Goal: Book appointment/travel/reservation

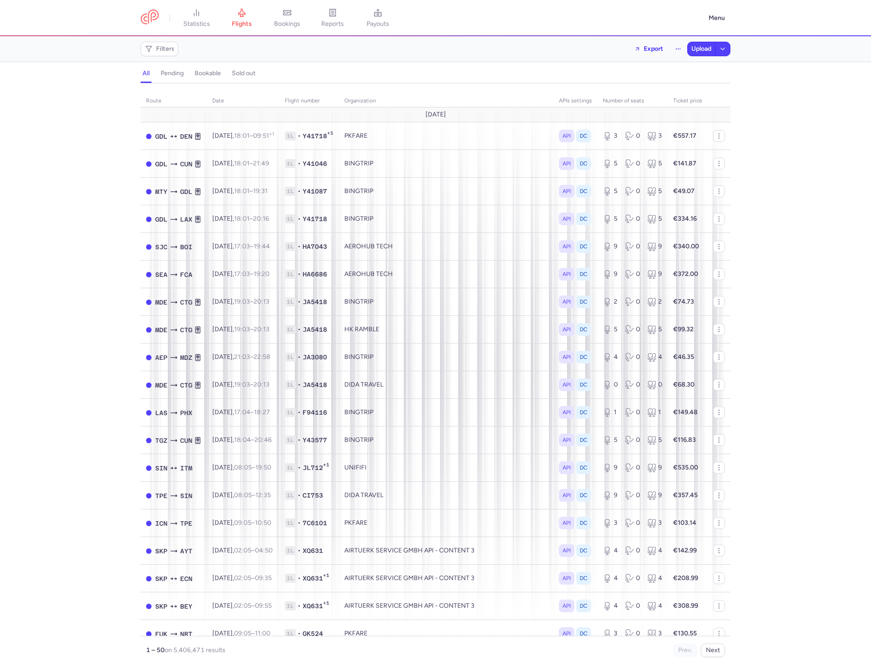
click at [155, 52] on span "Filters" at bounding box center [159, 49] width 34 height 11
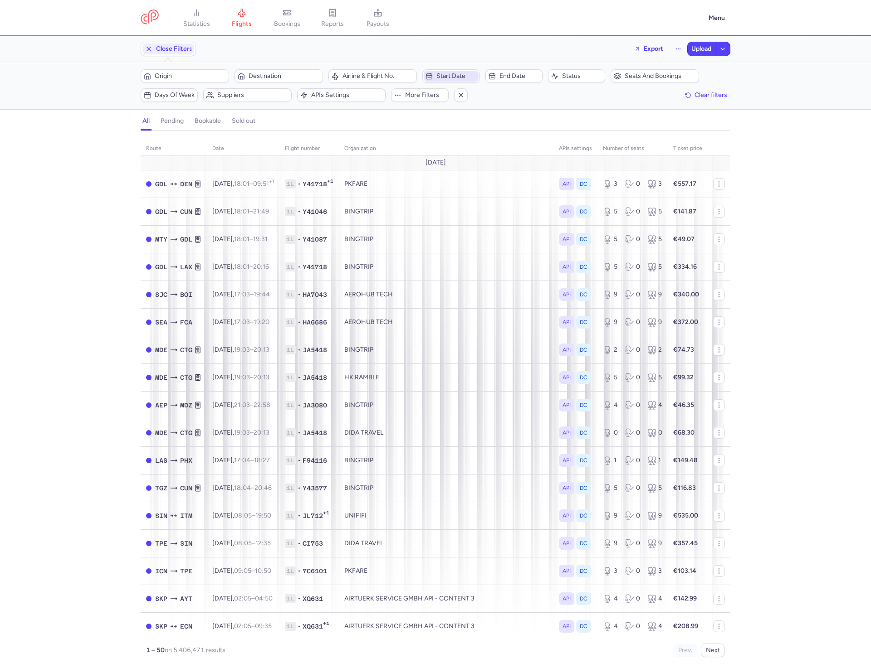
click at [476, 77] on span "Start date" at bounding box center [456, 76] width 40 height 7
click at [511, 197] on button "15" at bounding box center [507, 191] width 16 height 16
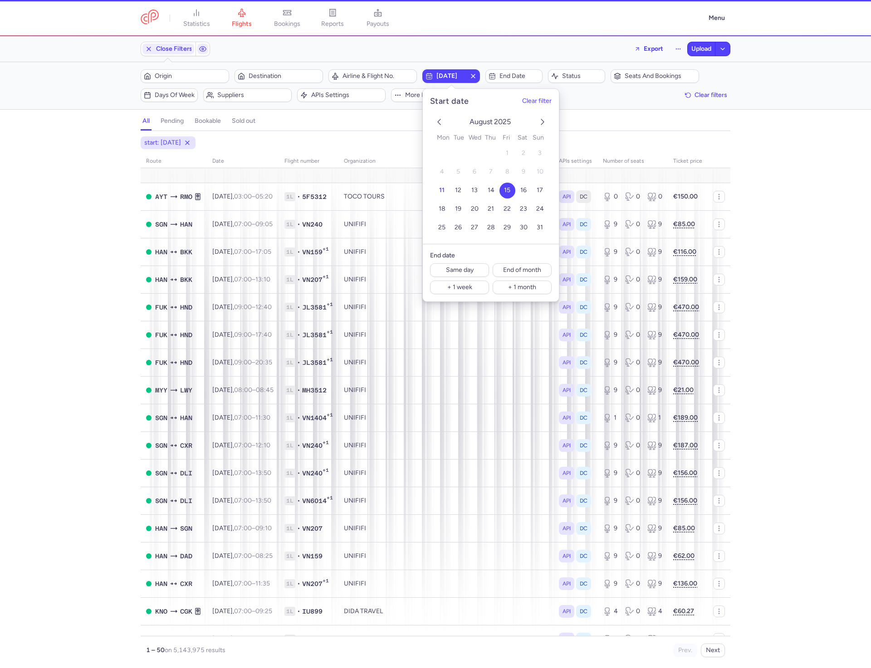
click at [621, 146] on div "start: [DATE]" at bounding box center [435, 143] width 593 height 16
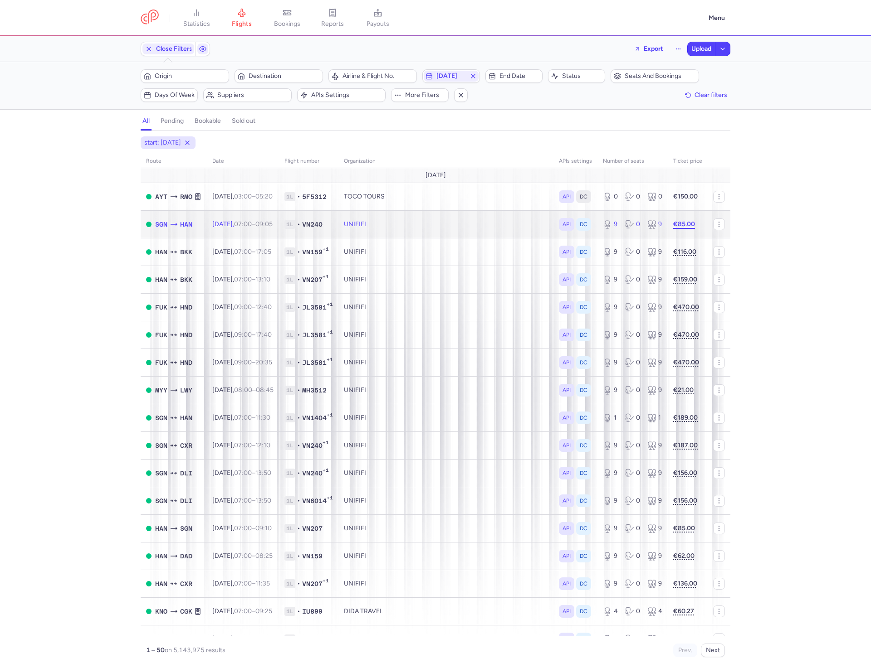
click at [682, 226] on strong "€85.00" at bounding box center [684, 224] width 22 height 8
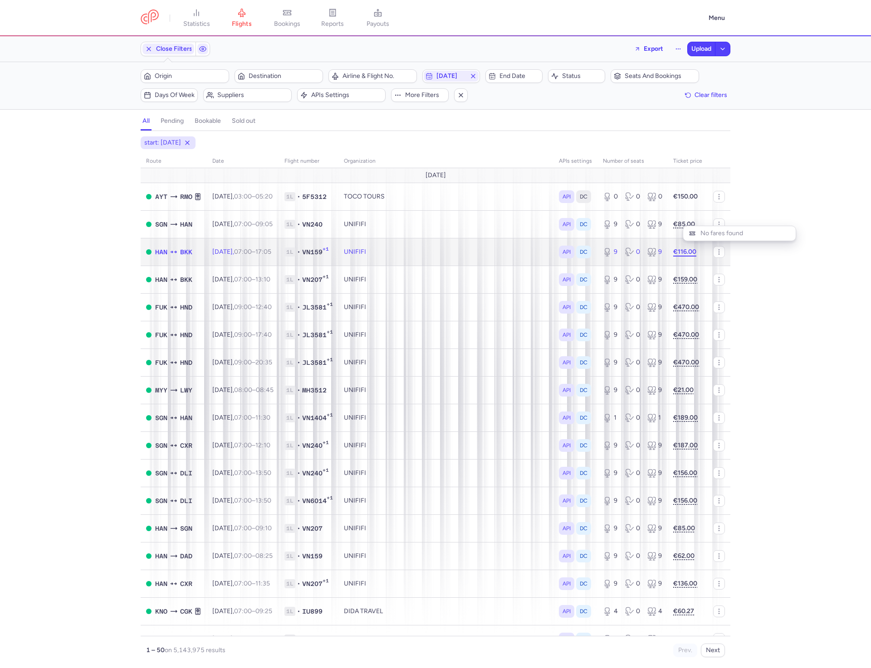
click at [675, 252] on strong "€116.00" at bounding box center [684, 252] width 23 height 8
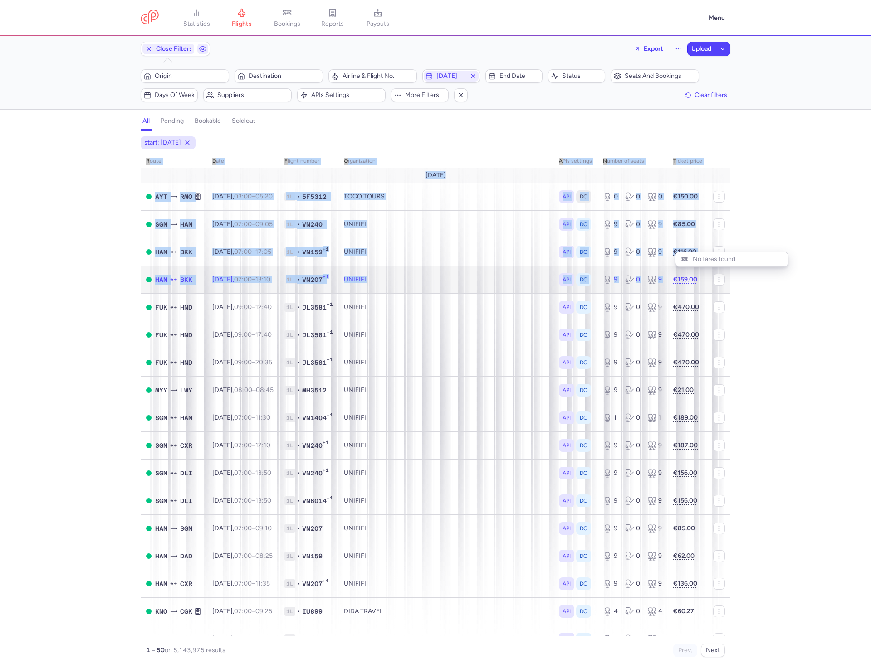
drag, startPoint x: 674, startPoint y: 275, endPoint x: 821, endPoint y: 325, distance: 155.2
click at [820, 331] on div "start: [DATE] route date Flight number organization APIs settings number of sea…" at bounding box center [435, 402] width 871 height 532
click at [815, 298] on div "start: [DATE] route date Flight number organization APIs settings number of sea…" at bounding box center [435, 402] width 871 height 532
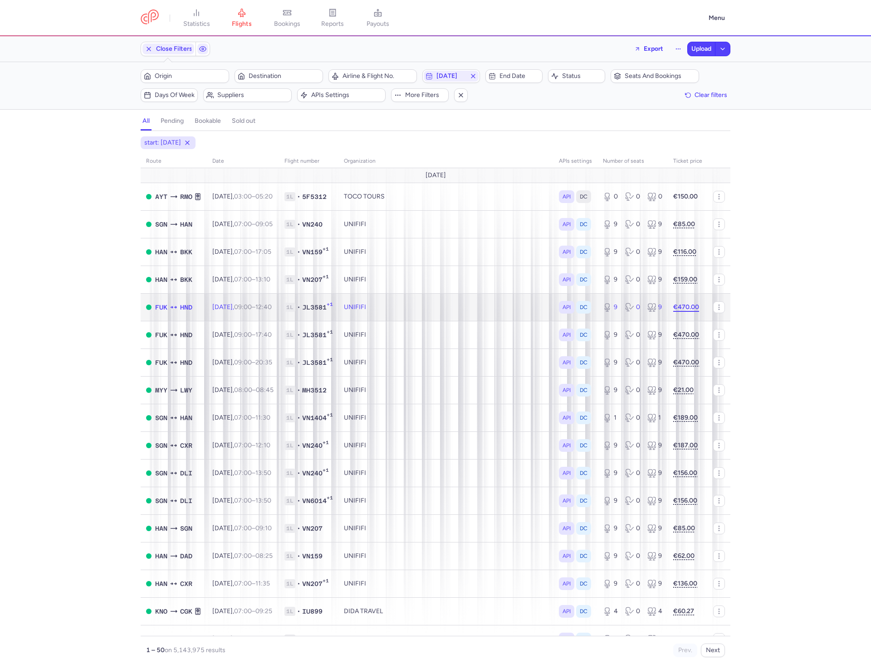
click at [682, 306] on strong "€470.00" at bounding box center [686, 307] width 26 height 8
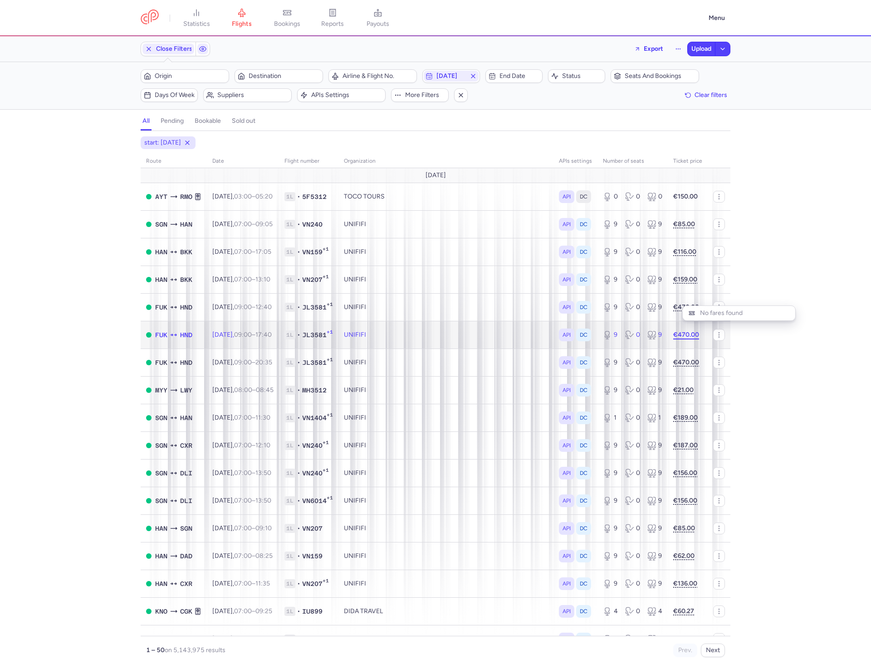
click at [679, 337] on strong "€470.00" at bounding box center [686, 335] width 26 height 8
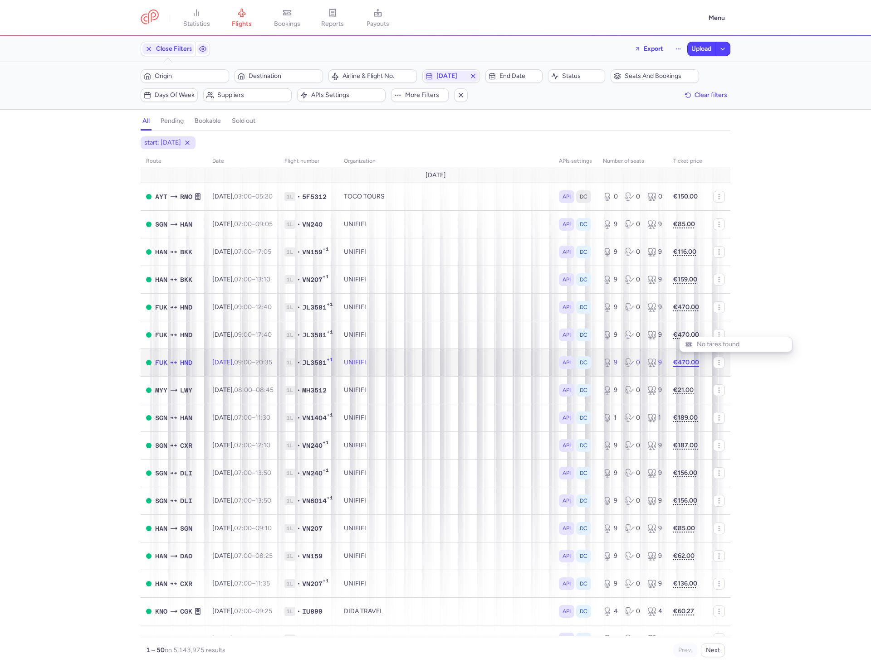
click at [676, 363] on strong "€470.00" at bounding box center [686, 363] width 26 height 8
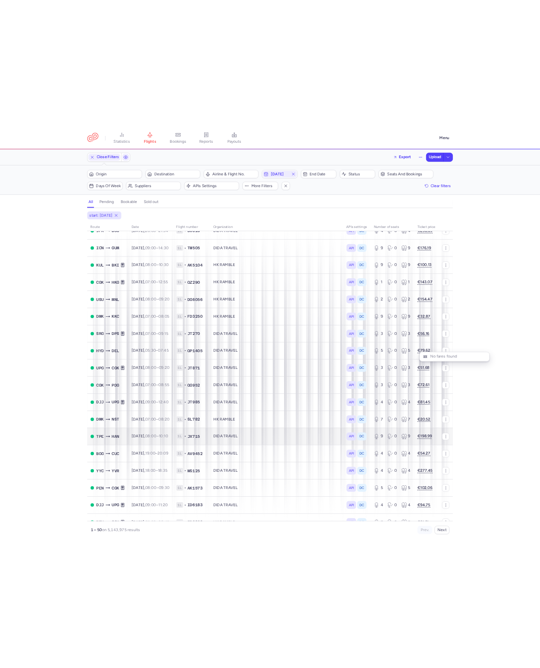
scroll to position [908, 0]
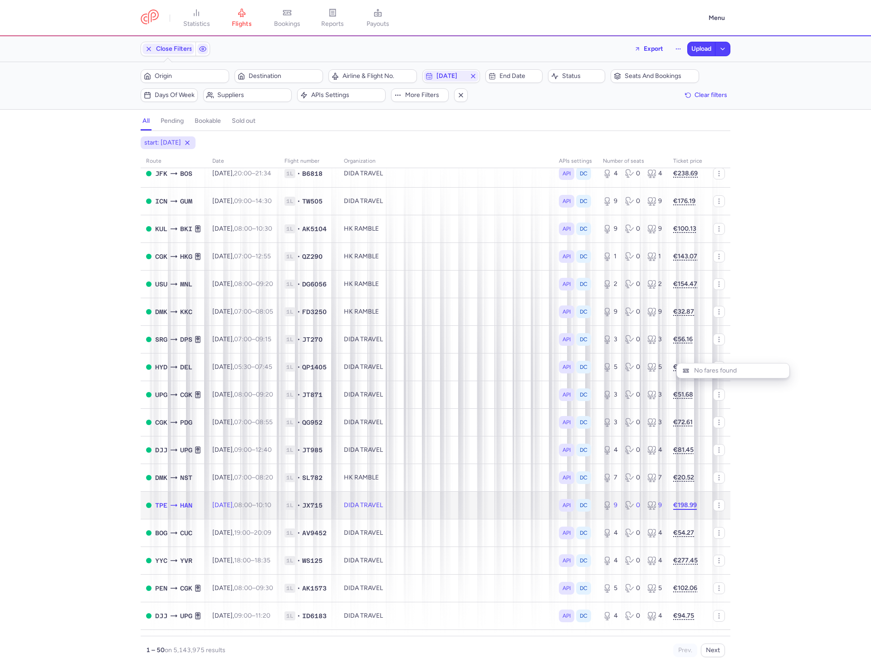
click at [675, 505] on strong "€198.99" at bounding box center [685, 506] width 24 height 8
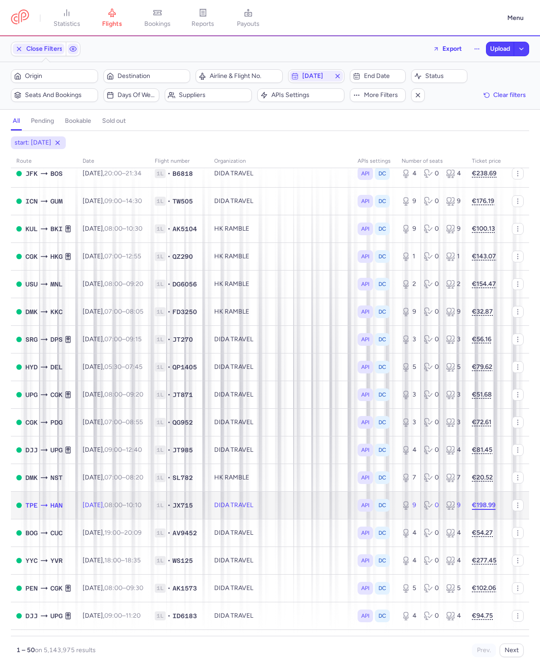
click at [483, 504] on strong "€198.99" at bounding box center [484, 506] width 24 height 8
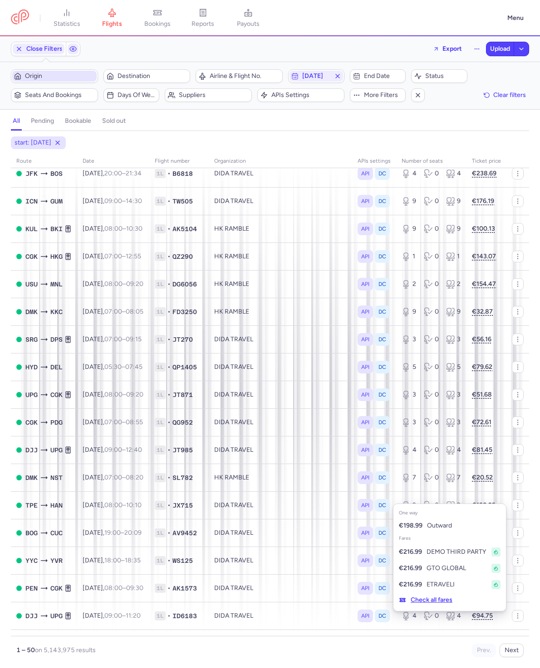
click at [65, 70] on button "Origin" at bounding box center [54, 76] width 87 height 14
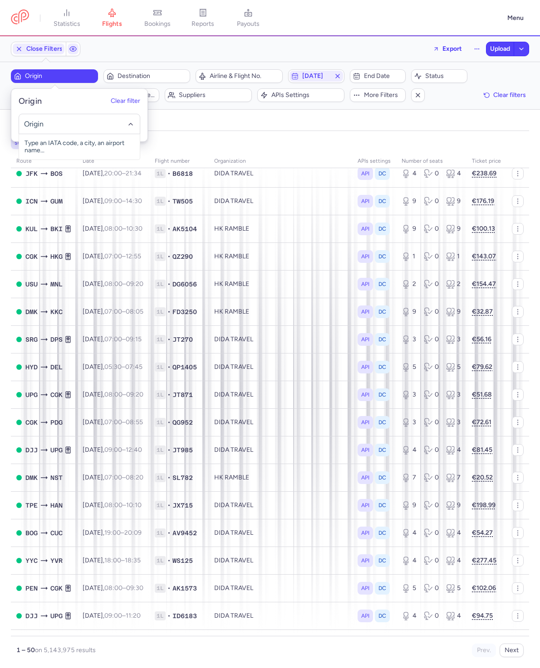
click at [106, 59] on div "Close Filters Export Upload" at bounding box center [269, 49] width 525 height 22
